Goal: Navigation & Orientation: Find specific page/section

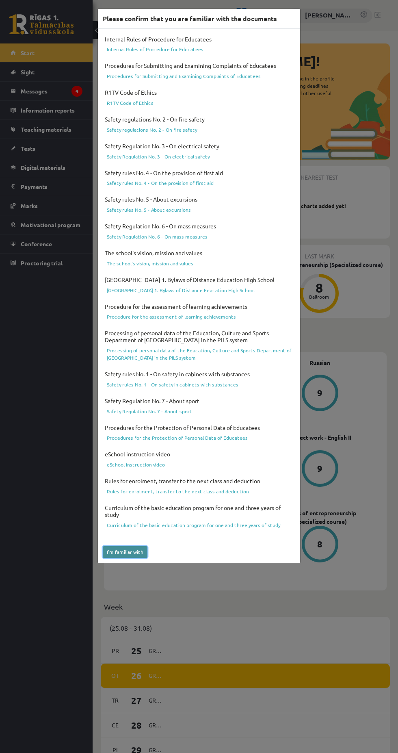
click at [134, 552] on button "I'm familiar with" at bounding box center [125, 552] width 45 height 12
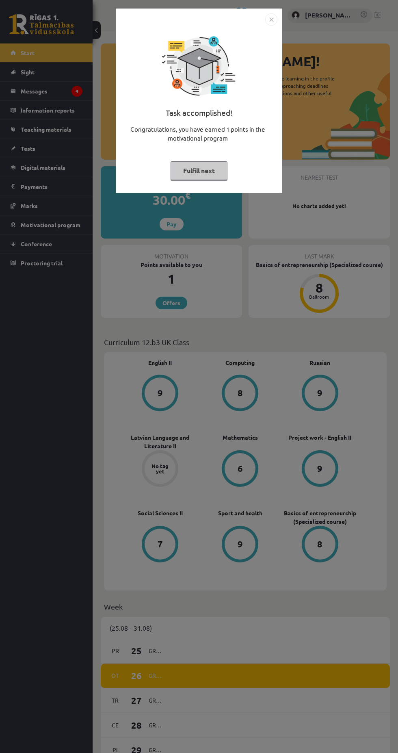
click at [270, 19] on img "Close" at bounding box center [271, 19] width 12 height 12
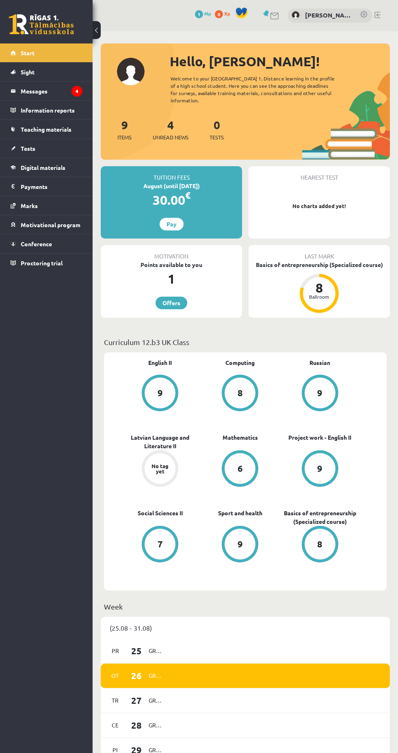
click at [124, 117] on font "9" at bounding box center [124, 124] width 7 height 14
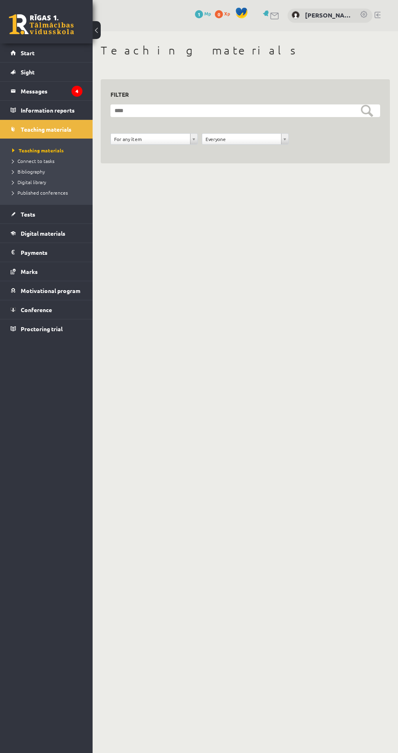
click at [48, 85] on legend "Messages 4" at bounding box center [52, 91] width 62 height 19
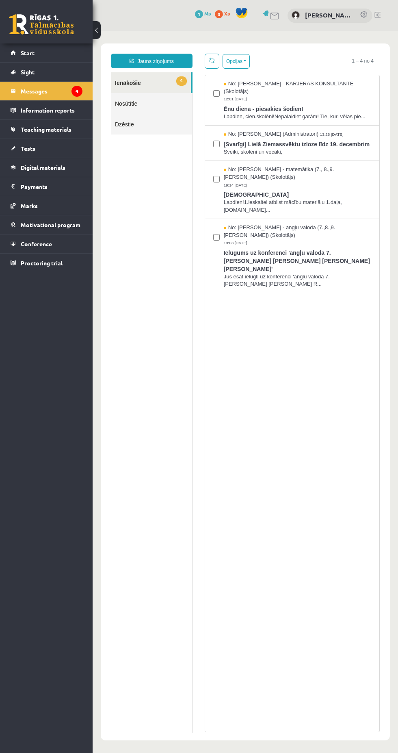
click at [28, 148] on span "Tests" at bounding box center [28, 148] width 15 height 7
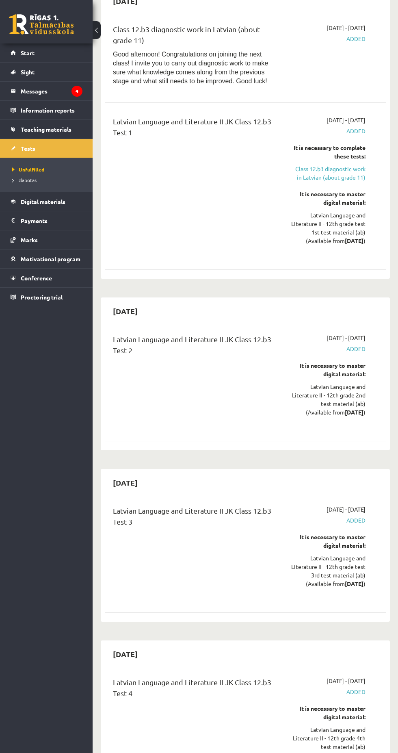
scroll to position [90, 0]
